Goal: Task Accomplishment & Management: Use online tool/utility

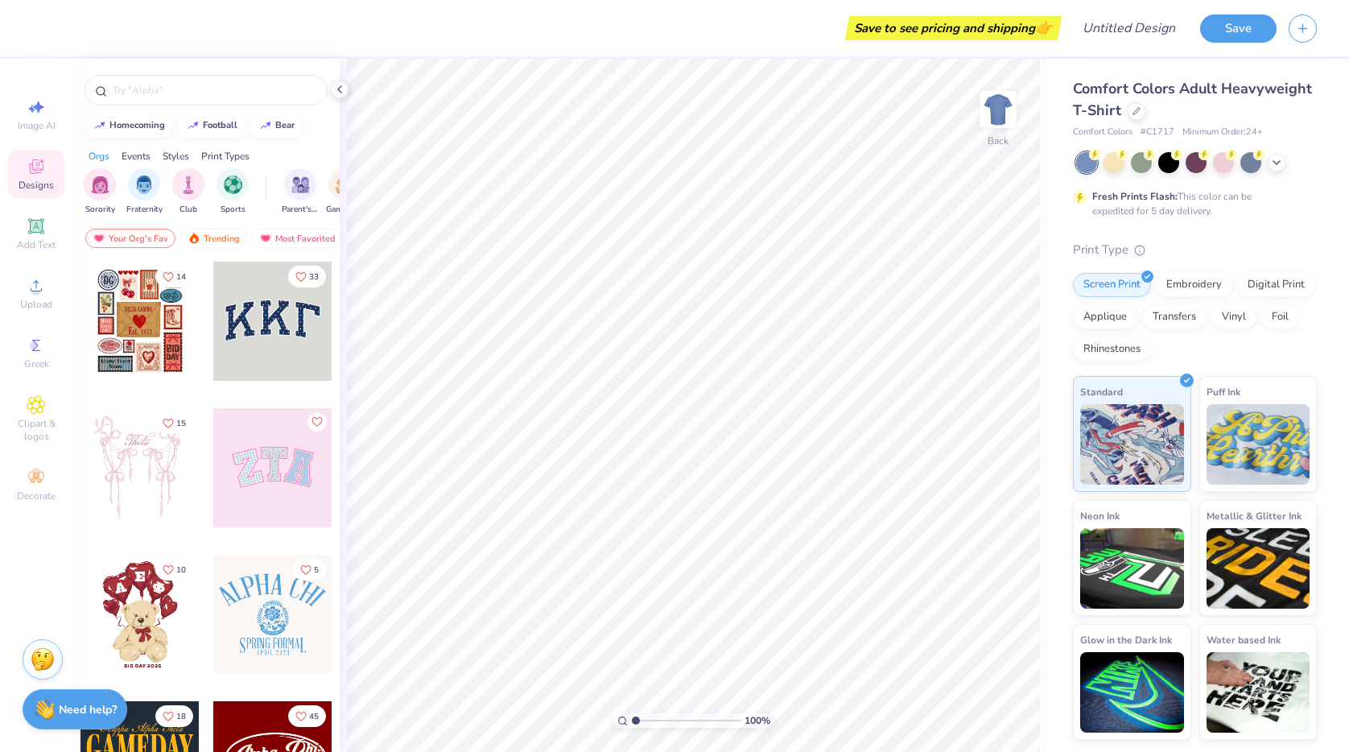
click at [259, 313] on div at bounding box center [272, 321] width 119 height 119
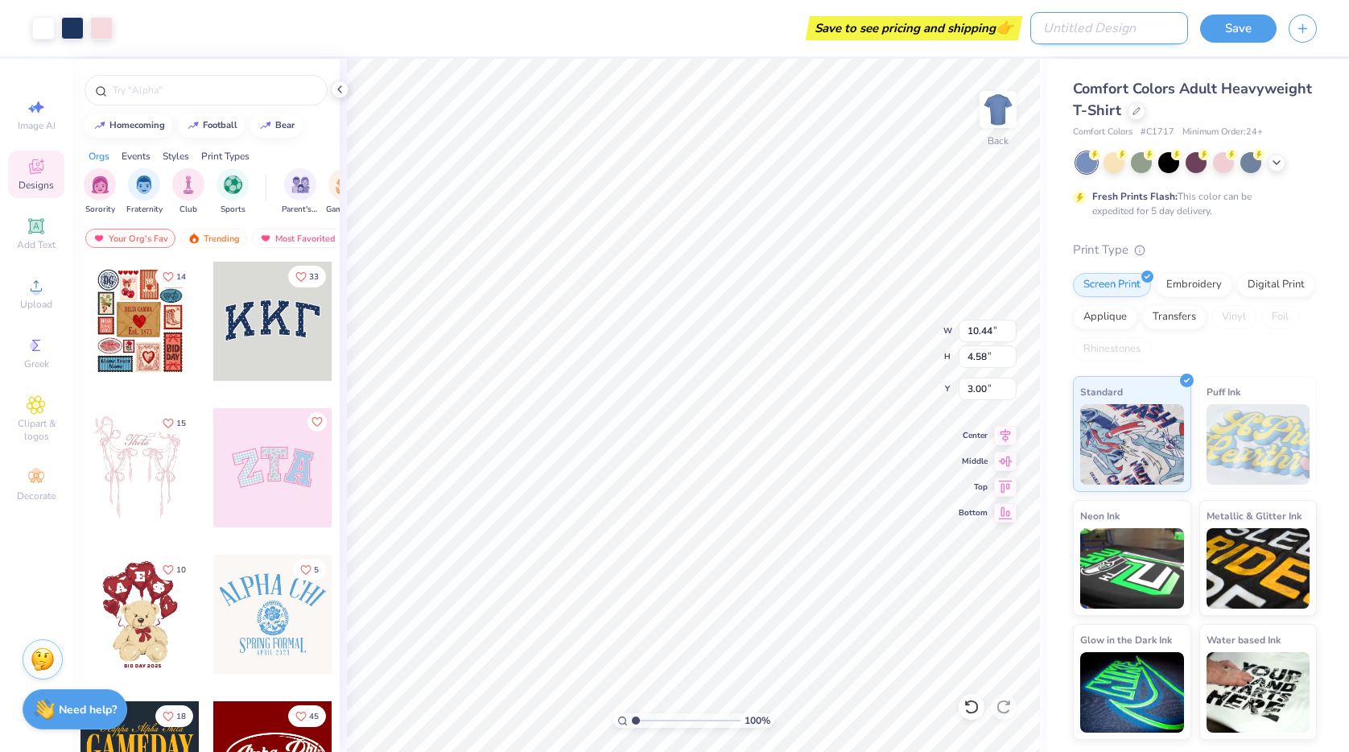
click at [1155, 35] on input "Design Title" at bounding box center [1109, 28] width 158 height 32
type input "test"
click at [1247, 19] on button "Save" at bounding box center [1238, 26] width 76 height 28
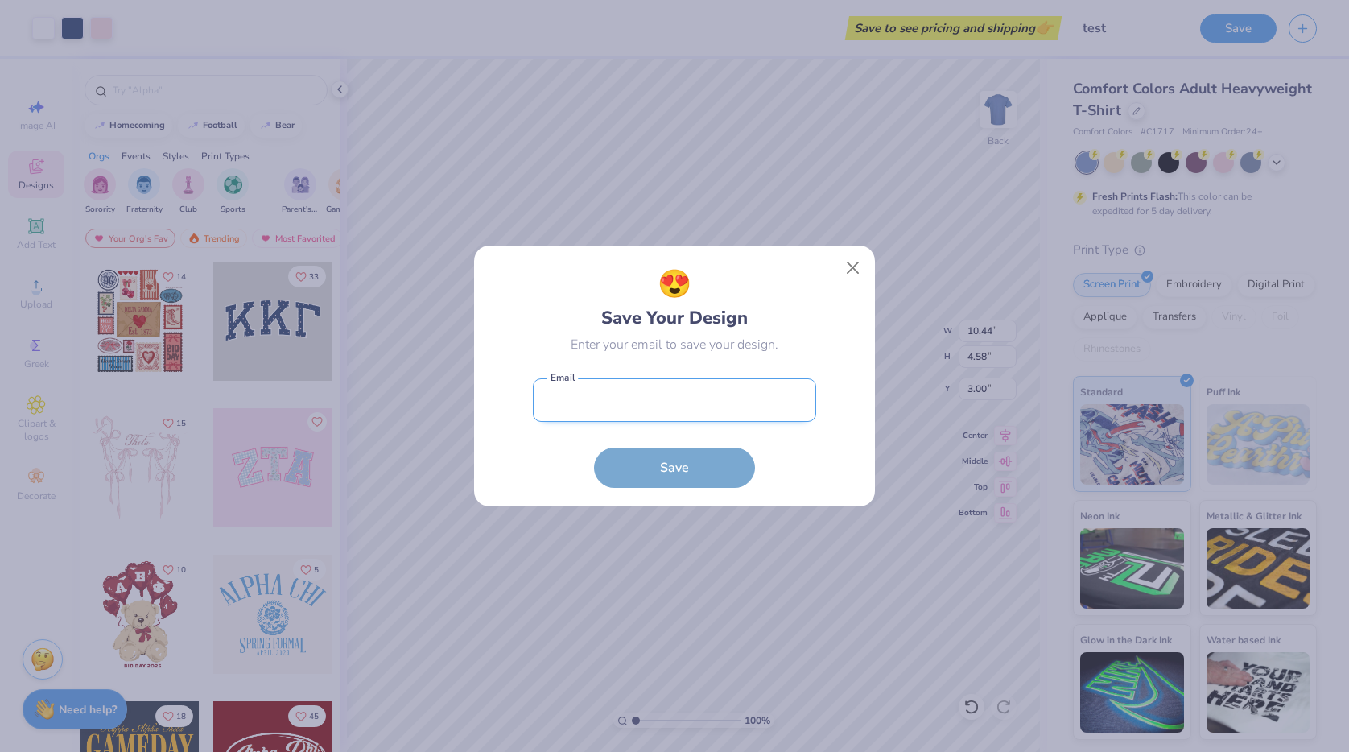
click at [719, 385] on input "email" at bounding box center [674, 400] width 283 height 44
type input "[EMAIL_ADDRESS][DOMAIN_NAME]"
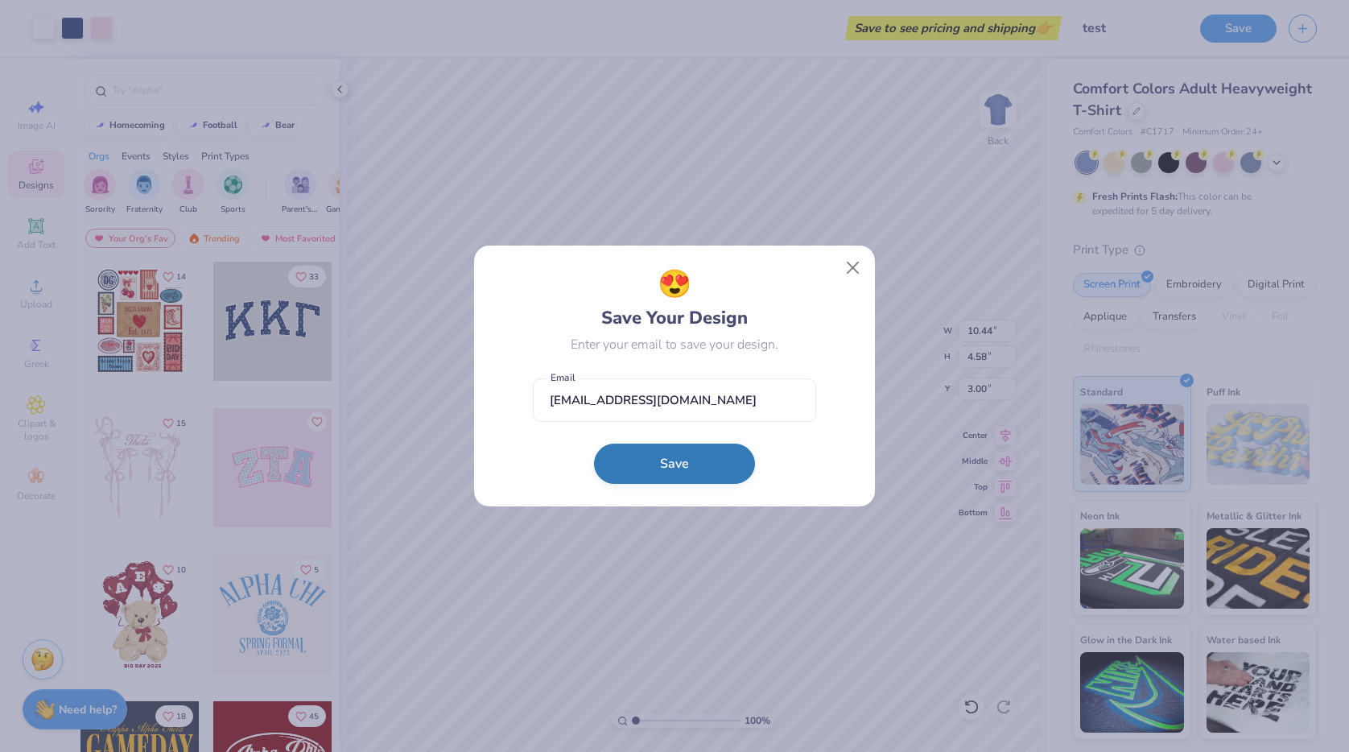
click at [689, 467] on button "Save" at bounding box center [674, 463] width 161 height 40
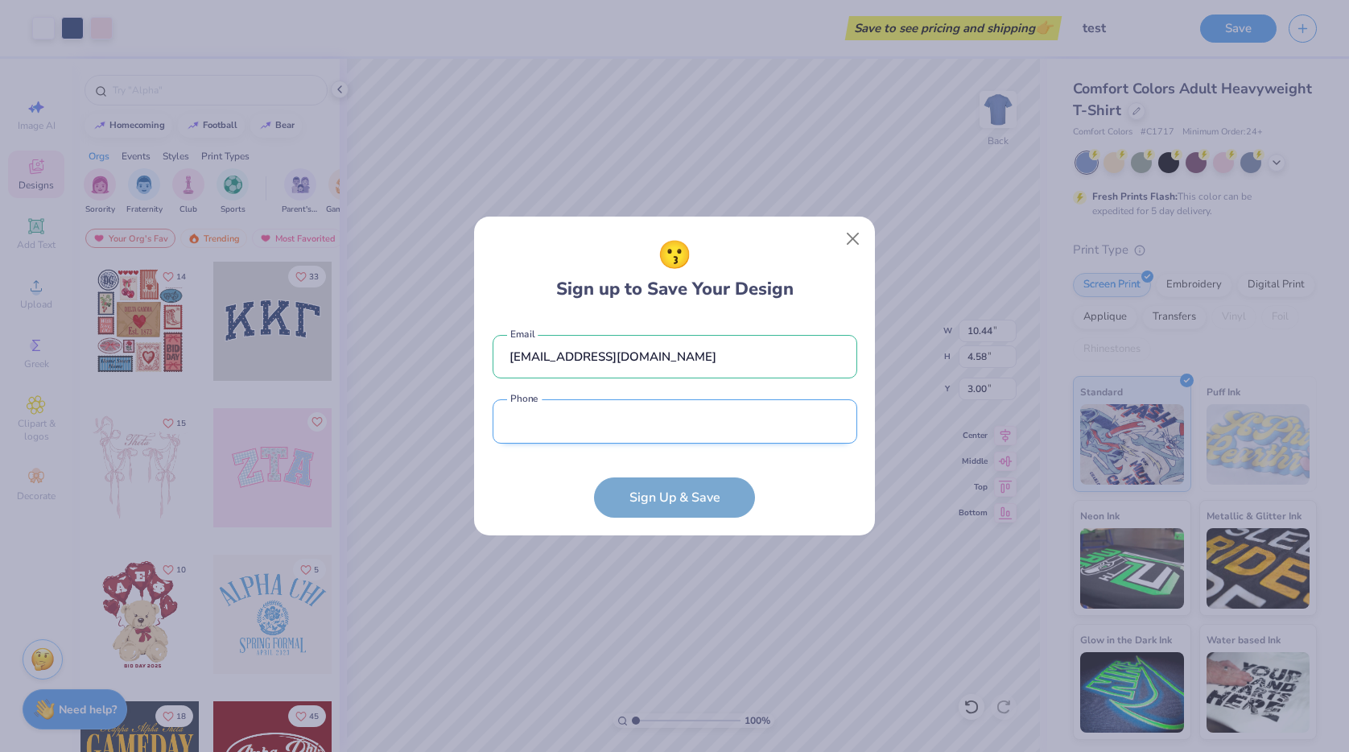
click at [675, 405] on input "tel" at bounding box center [674, 421] width 365 height 44
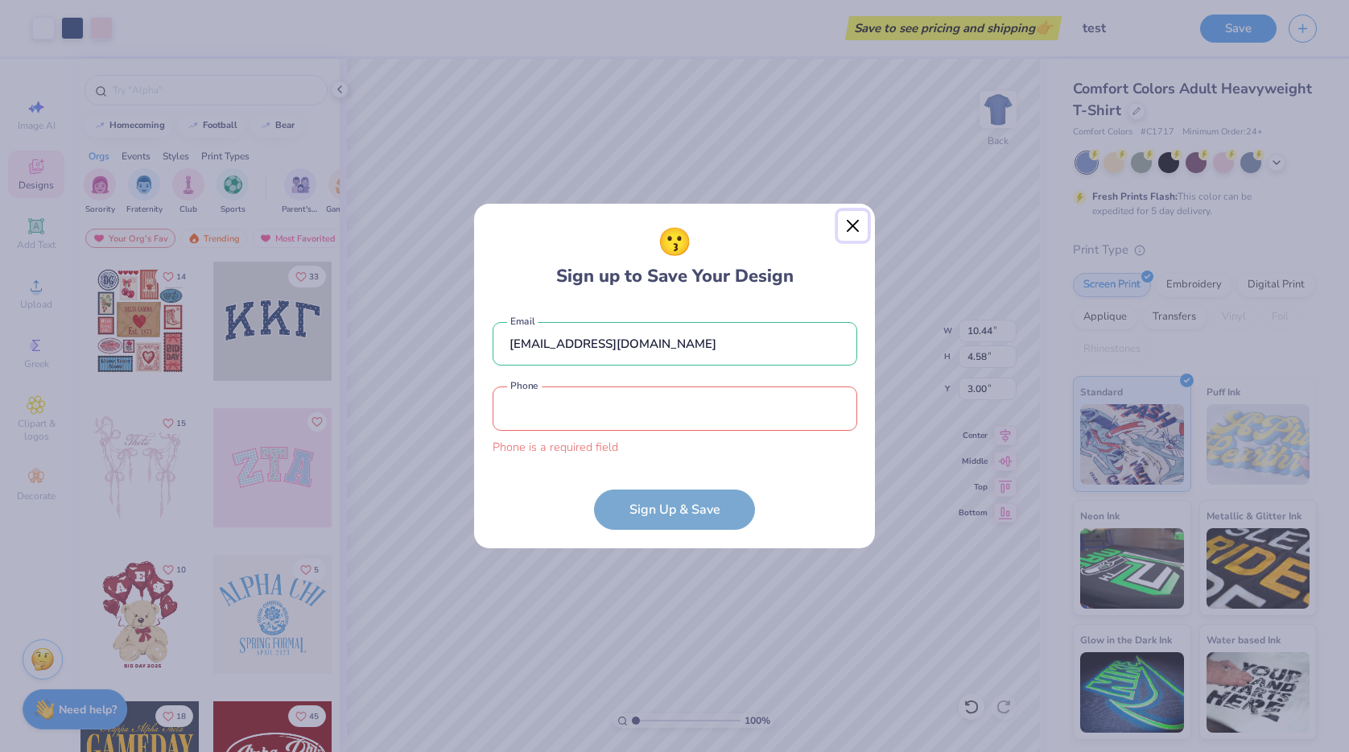
click at [847, 241] on div "😗 Sign up to Save Your Design [EMAIL_ADDRESS][DOMAIN_NAME] Email Phone is a req…" at bounding box center [674, 376] width 402 height 346
click at [855, 239] on button "Close" at bounding box center [853, 226] width 31 height 31
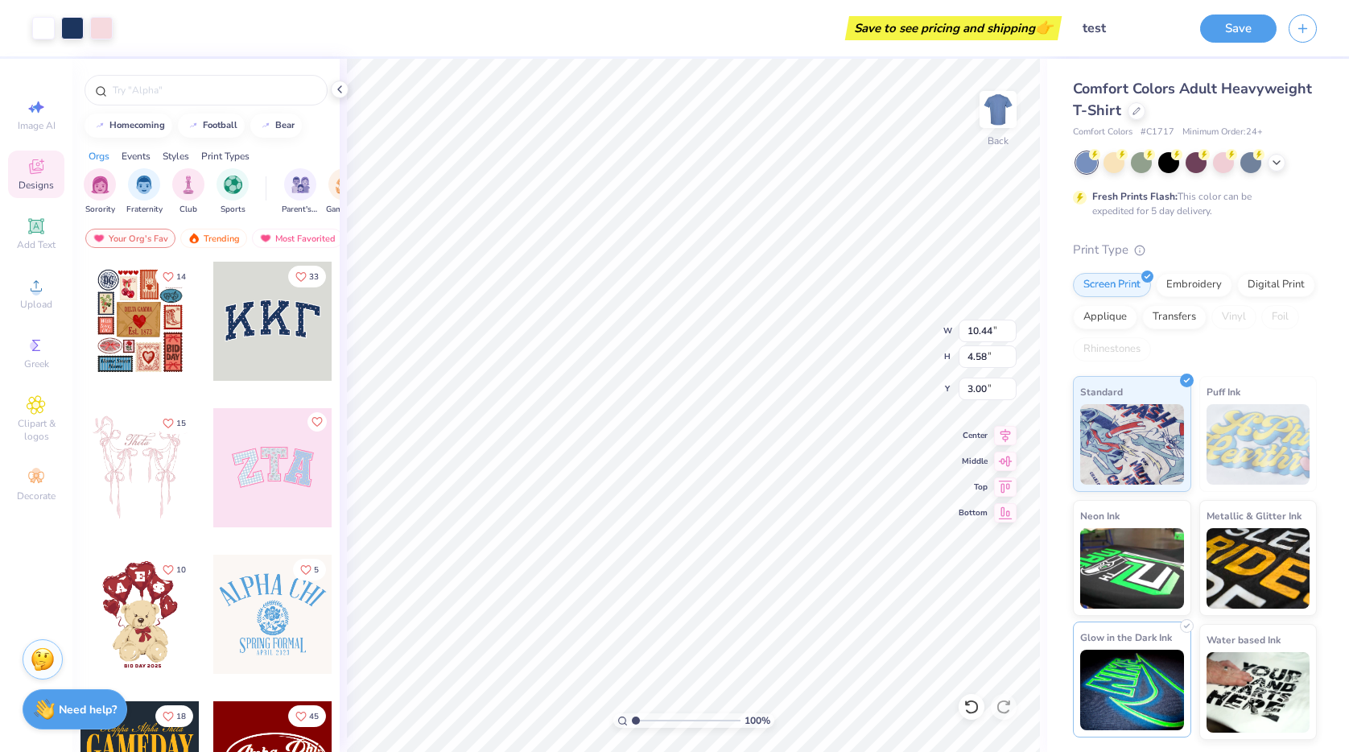
click at [1145, 703] on img at bounding box center [1132, 689] width 104 height 80
click at [1139, 472] on img at bounding box center [1132, 442] width 104 height 80
